Goal: Transaction & Acquisition: Purchase product/service

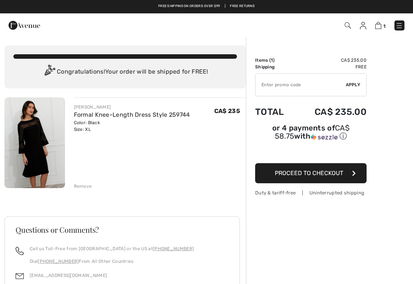
click at [401, 26] on img at bounding box center [399, 25] width 7 height 7
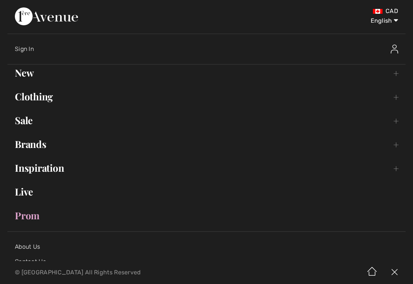
click at [39, 98] on link "Clothing Toggle submenu" at bounding box center [206, 96] width 399 height 16
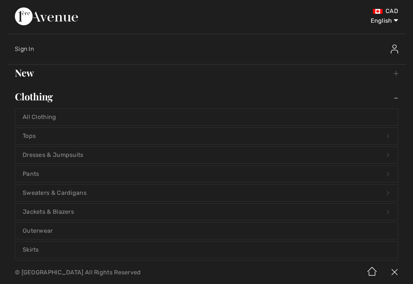
click at [70, 155] on link "Dresses & Jumpsuits Open submenu" at bounding box center [206, 155] width 383 height 16
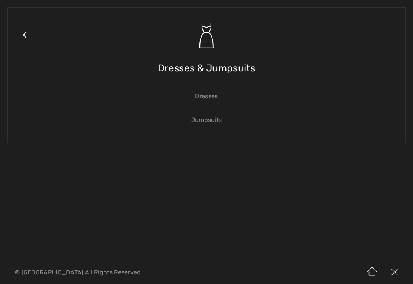
click at [213, 95] on link "Dresses" at bounding box center [206, 96] width 383 height 16
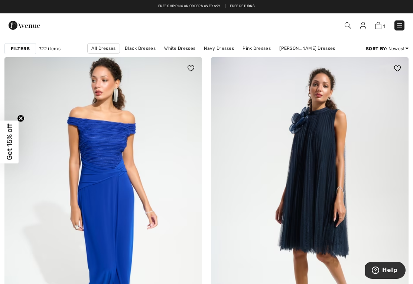
scroll to position [35, 0]
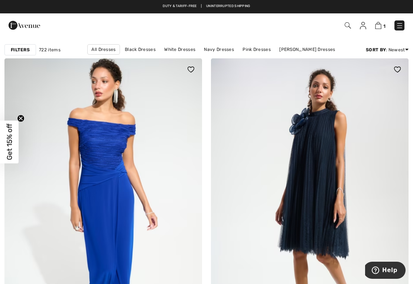
click at [125, 206] on img at bounding box center [103, 206] width 198 height 297
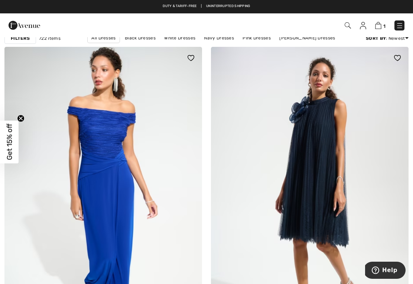
click at [307, 159] on img at bounding box center [310, 195] width 198 height 297
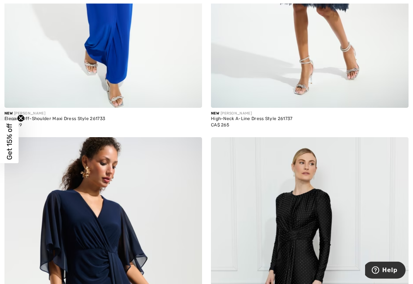
scroll to position [282, 0]
click at [116, 173] on img at bounding box center [103, 285] width 198 height 297
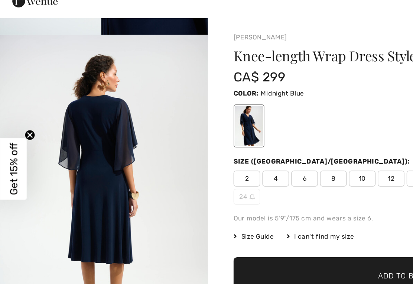
scroll to position [645, 0]
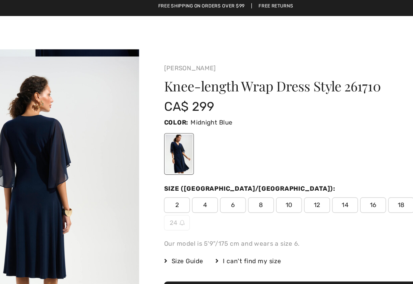
click at [283, 146] on span "14" at bounding box center [292, 148] width 19 height 11
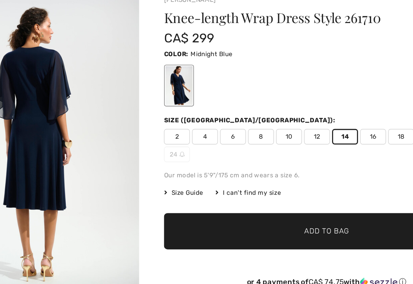
click at [263, 213] on span "Add to Bag" at bounding box center [279, 217] width 32 height 8
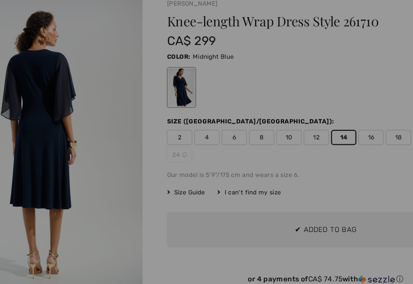
scroll to position [0, 0]
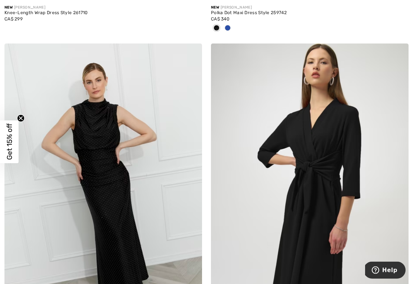
scroll to position [714, 0]
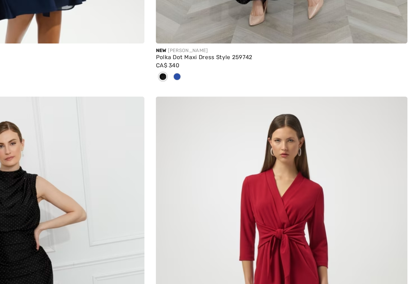
scroll to position [659, 0]
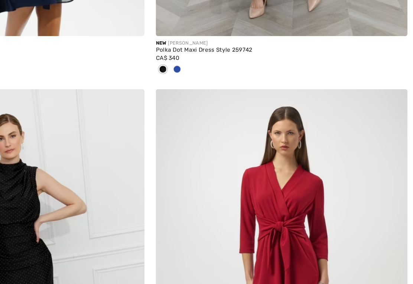
click at [242, 141] on img at bounding box center [310, 247] width 198 height 297
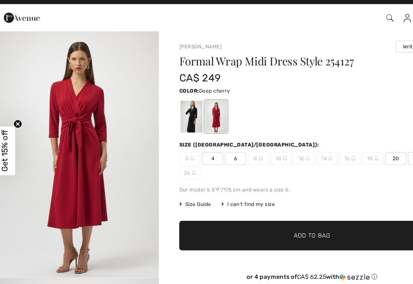
click at [168, 101] on div at bounding box center [173, 112] width 19 height 28
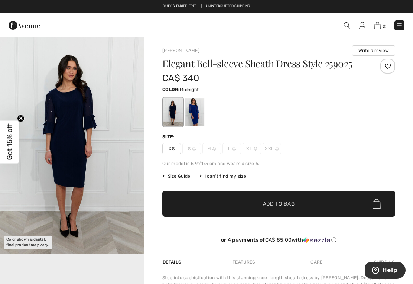
click at [198, 109] on div at bounding box center [194, 112] width 19 height 28
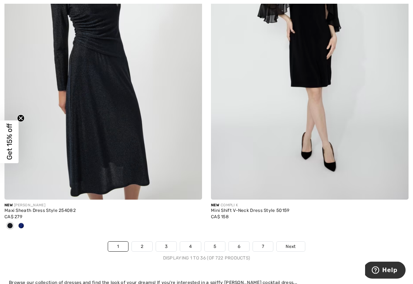
scroll to position [6016, 0]
click at [142, 242] on link "2" at bounding box center [142, 247] width 20 height 10
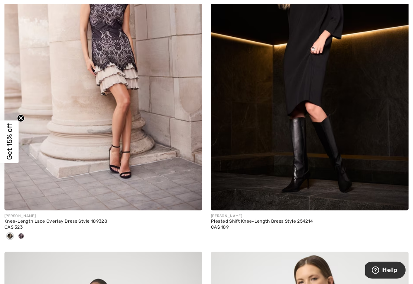
scroll to position [831, 0]
click at [317, 157] on img at bounding box center [310, 62] width 198 height 297
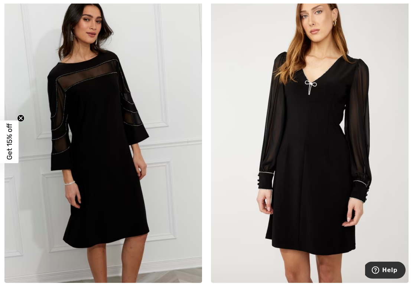
scroll to position [3782, 0]
click at [358, 209] on img at bounding box center [310, 134] width 198 height 297
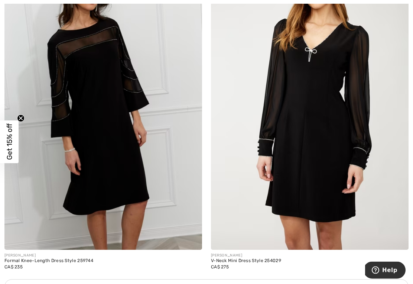
scroll to position [3824, 0]
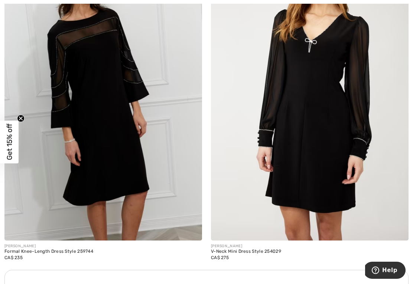
click at [107, 147] on img at bounding box center [103, 92] width 198 height 297
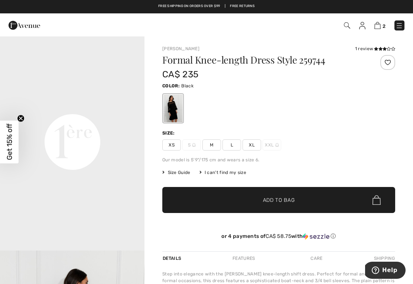
scroll to position [436, 0]
click at [255, 145] on span "XL" at bounding box center [252, 144] width 19 height 11
click at [283, 199] on span "Add to Bag" at bounding box center [279, 200] width 32 height 8
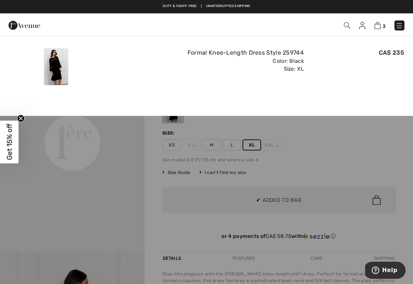
scroll to position [0, 0]
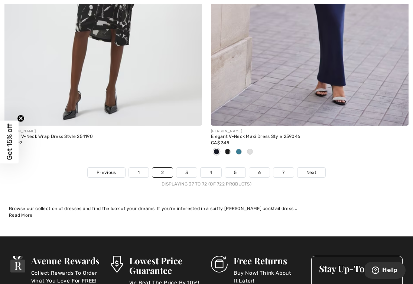
scroll to position [6020, 0]
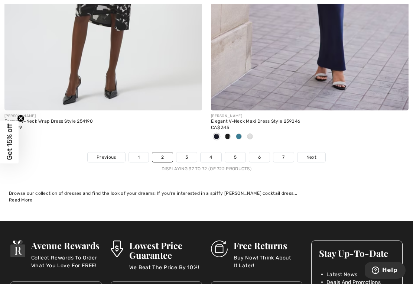
click at [189, 152] on link "3" at bounding box center [187, 157] width 20 height 10
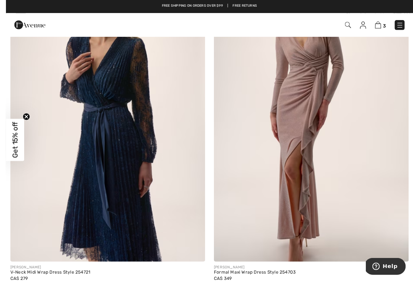
scroll to position [3464, 0]
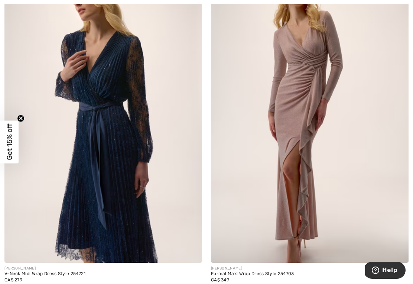
click at [129, 184] on img at bounding box center [103, 114] width 198 height 297
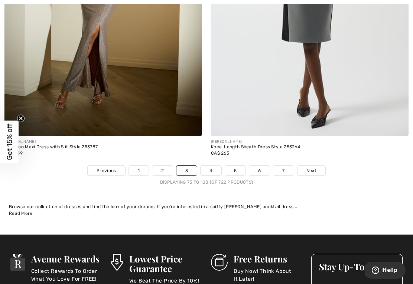
scroll to position [5983, 0]
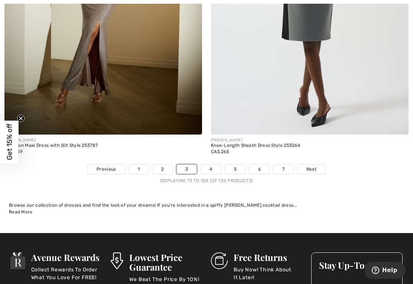
click at [210, 165] on link "4" at bounding box center [211, 169] width 20 height 10
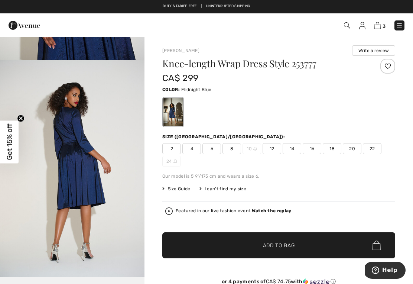
click at [295, 148] on span "14" at bounding box center [292, 148] width 19 height 11
click at [287, 242] on span "Add to Bag" at bounding box center [279, 246] width 32 height 8
click at [295, 149] on span "14" at bounding box center [292, 148] width 19 height 11
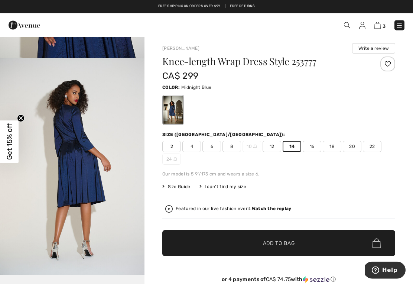
scroll to position [2, 0]
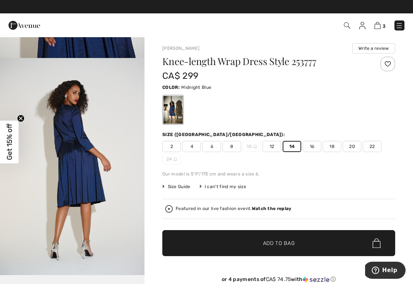
click at [294, 146] on span "14" at bounding box center [292, 146] width 19 height 11
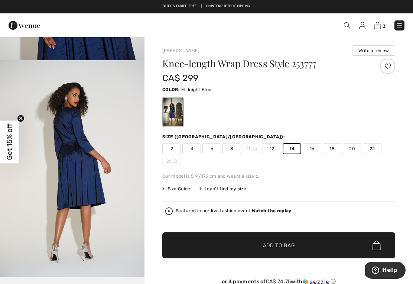
click at [381, 25] on img at bounding box center [378, 25] width 6 height 7
click at [292, 148] on span "14" at bounding box center [292, 148] width 19 height 11
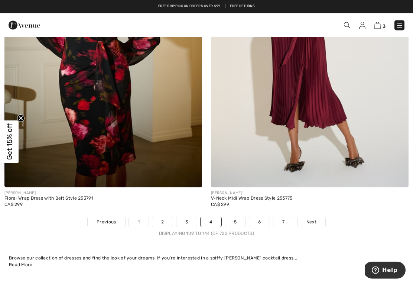
scroll to position [6015, 0]
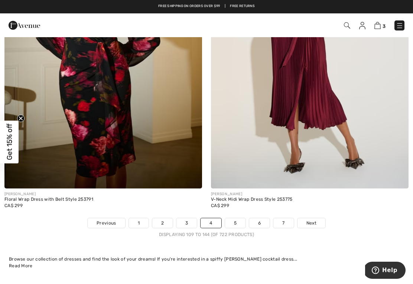
click at [237, 219] on link "5" at bounding box center [235, 223] width 20 height 10
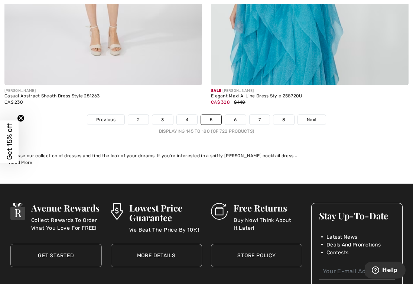
scroll to position [6082, 0]
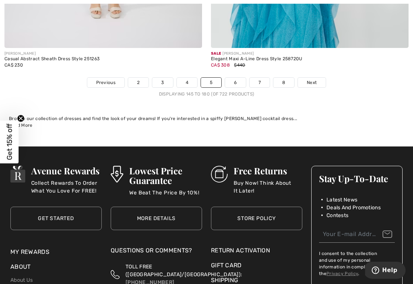
click at [236, 79] on link "6" at bounding box center [235, 83] width 20 height 10
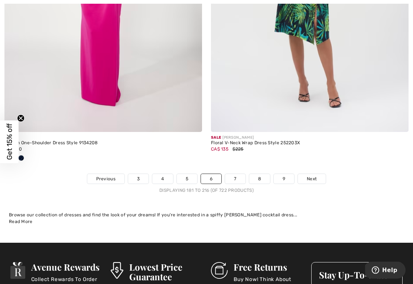
scroll to position [6075, 0]
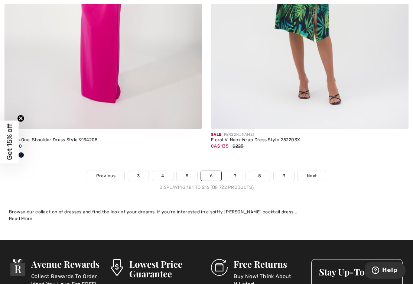
click at [236, 172] on link "7" at bounding box center [235, 176] width 20 height 10
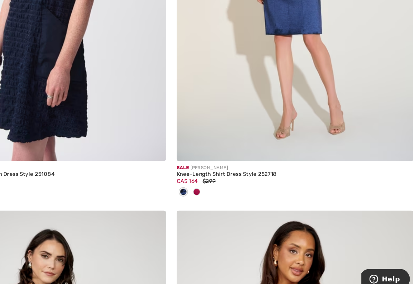
scroll to position [5704, 0]
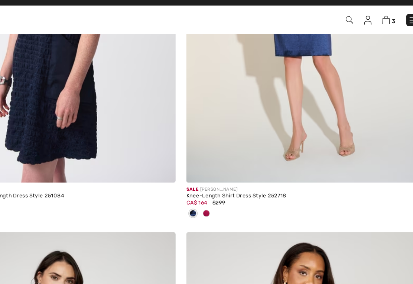
click at [222, 181] on div at bounding box center [227, 187] width 11 height 12
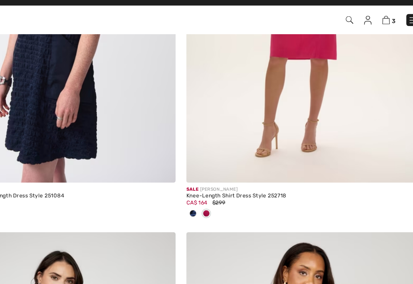
click at [225, 184] on span at bounding box center [228, 187] width 6 height 6
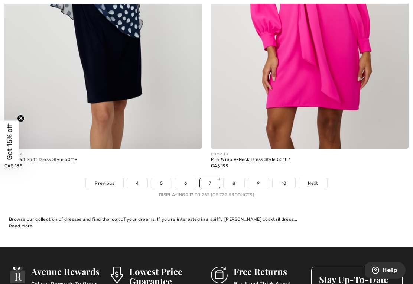
scroll to position [6073, 0]
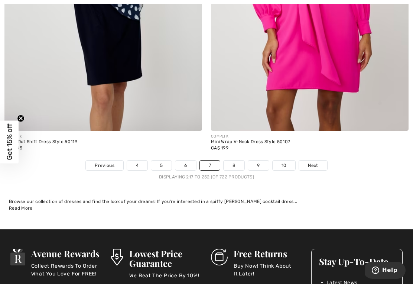
click at [238, 161] on link "8" at bounding box center [234, 166] width 21 height 10
click at [237, 161] on link "8" at bounding box center [234, 166] width 21 height 10
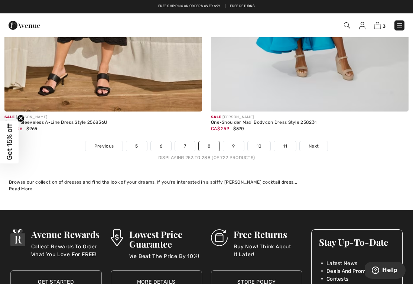
scroll to position [6007, 0]
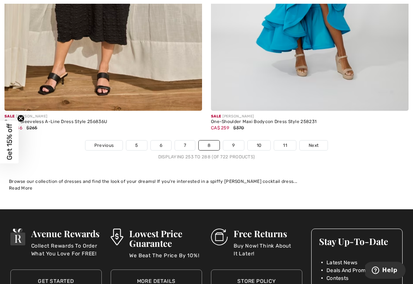
click at [236, 141] on link "9" at bounding box center [233, 146] width 20 height 10
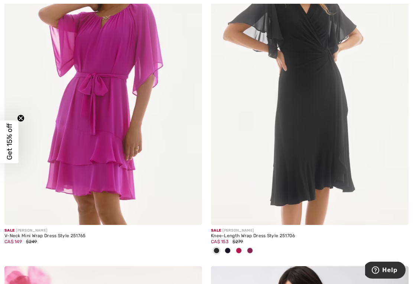
scroll to position [5567, 0]
click at [317, 165] on img at bounding box center [310, 76] width 198 height 297
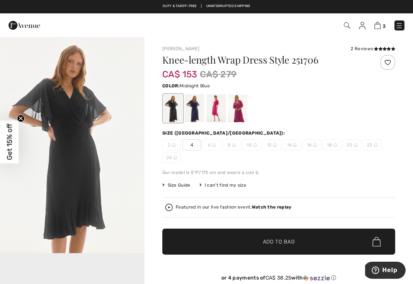
click at [199, 112] on div at bounding box center [194, 108] width 19 height 28
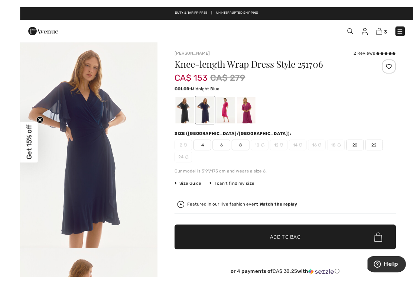
scroll to position [10, 0]
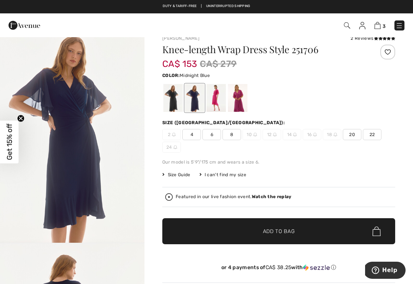
click at [381, 25] on img at bounding box center [378, 25] width 6 height 7
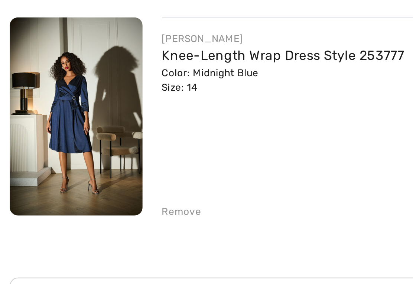
scroll to position [144, 0]
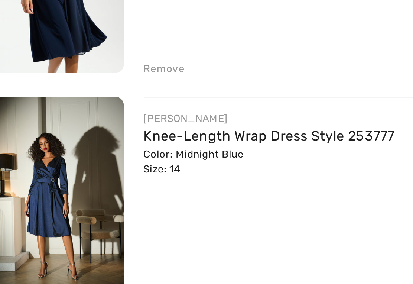
click at [101, 170] on link "Knee-Length Wrap Dress Style 253777" at bounding box center [129, 173] width 111 height 7
click at [131, 170] on link "Knee-Length Wrap Dress Style 253777" at bounding box center [129, 173] width 111 height 7
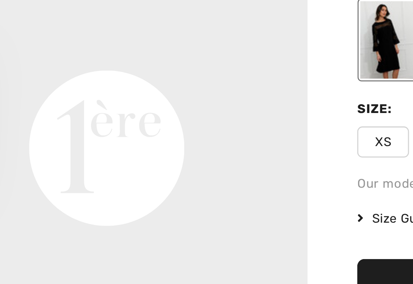
scroll to position [429, 0]
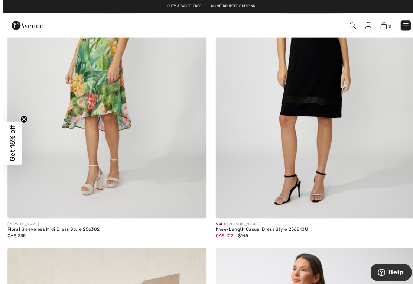
scroll to position [4898, 0]
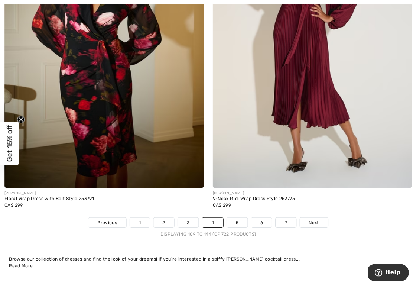
scroll to position [6020, 0]
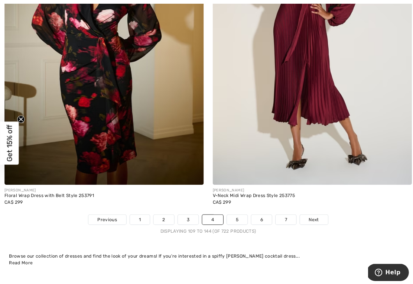
click at [188, 214] on link "3" at bounding box center [187, 218] width 20 height 10
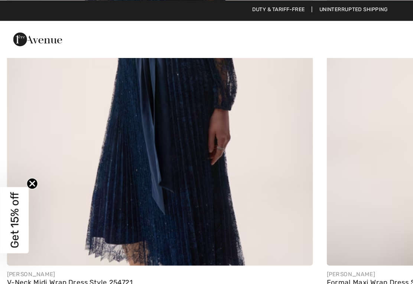
scroll to position [3551, 0]
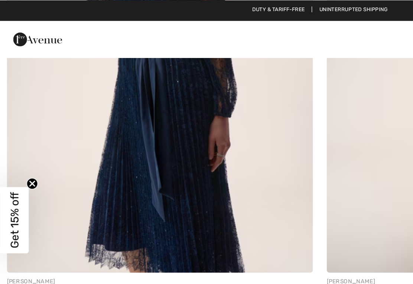
click at [117, 108] on img at bounding box center [103, 27] width 198 height 297
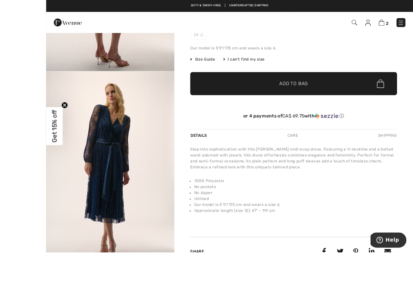
scroll to position [175, 0]
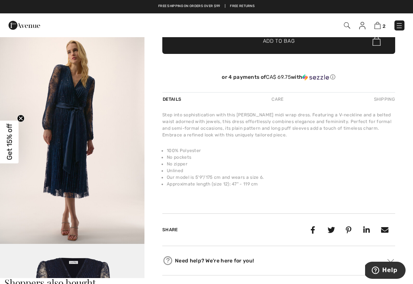
click at [381, 23] on img at bounding box center [378, 25] width 6 height 7
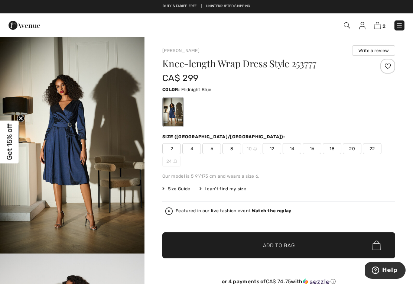
click at [380, 23] on img at bounding box center [378, 25] width 6 height 7
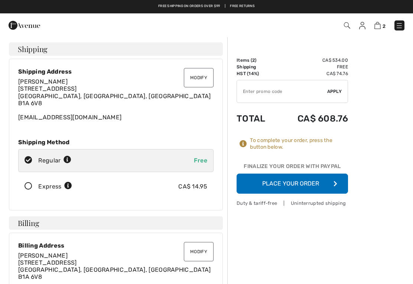
click at [291, 179] on button "Place Your Order" at bounding box center [293, 184] width 112 height 20
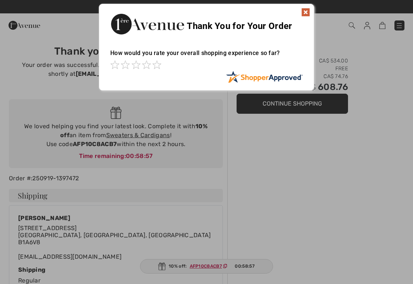
click at [307, 12] on img at bounding box center [306, 12] width 9 height 9
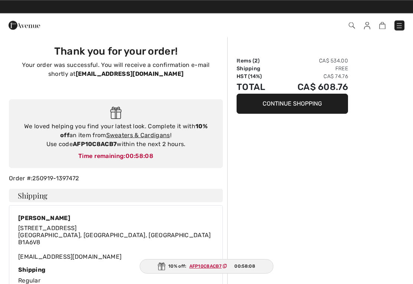
click at [294, 100] on button "Continue Shopping" at bounding box center [293, 104] width 112 height 20
